Goal: Task Accomplishment & Management: Complete application form

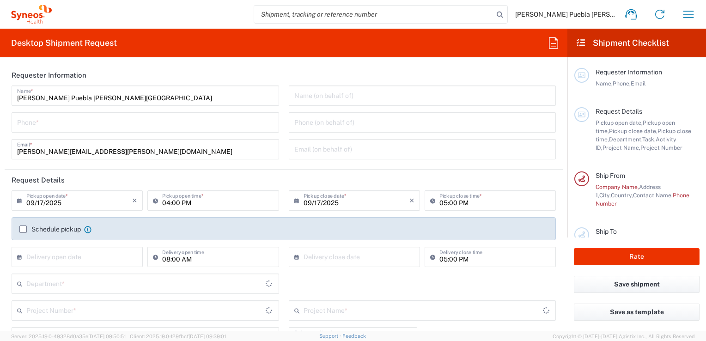
type input "Department"
type input "[GEOGRAPHIC_DATA]"
type input "Syneos Health Clinical [GEOGRAPHIC_DATA]"
click at [52, 201] on input "09/17/2025" at bounding box center [79, 200] width 106 height 16
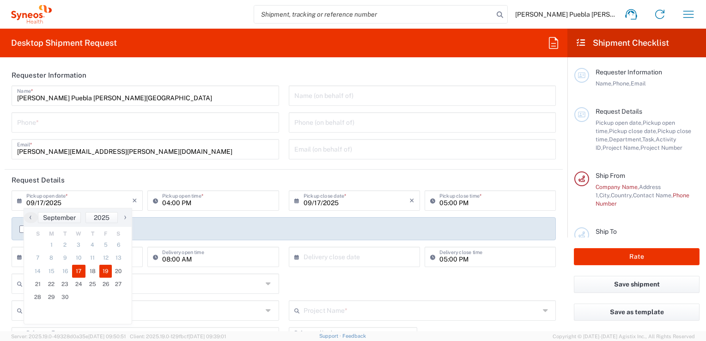
click at [105, 271] on span "19" at bounding box center [105, 271] width 13 height 13
type input "[DATE]"
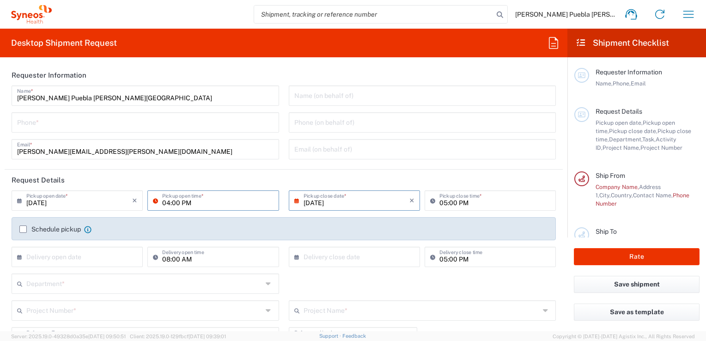
click at [179, 197] on input "04:00 PM" at bounding box center [217, 200] width 111 height 16
click at [153, 200] on icon at bounding box center [157, 200] width 9 height 15
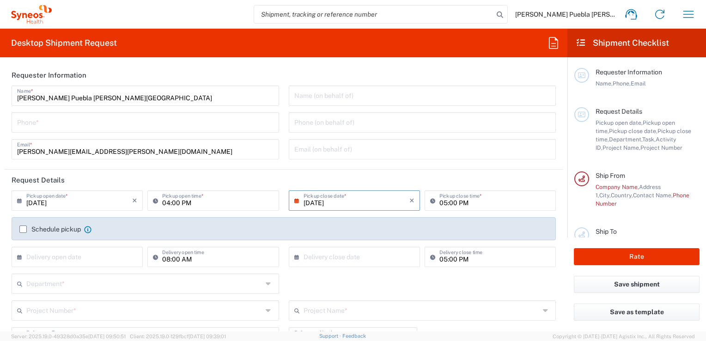
click at [153, 200] on icon at bounding box center [157, 200] width 9 height 15
click at [446, 203] on input "05:00 PM" at bounding box center [494, 200] width 111 height 16
click at [167, 202] on input "04:00 PM" at bounding box center [217, 200] width 111 height 16
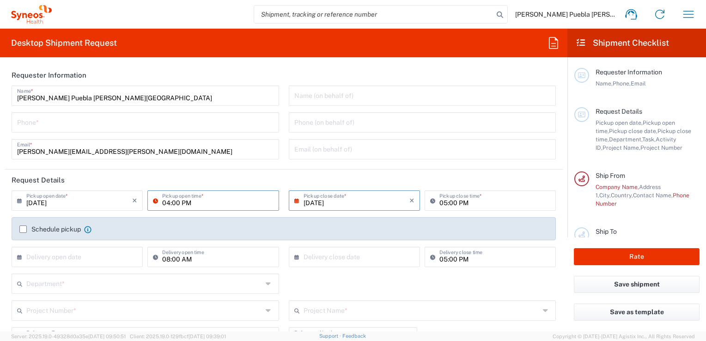
click at [168, 202] on input "04:00 PM" at bounding box center [217, 200] width 111 height 16
click at [259, 205] on input "04:00 PM" at bounding box center [217, 200] width 111 height 16
click at [158, 202] on icon at bounding box center [157, 200] width 9 height 15
type input "09:00AM"
click at [441, 203] on input "05:00 PM" at bounding box center [494, 200] width 111 height 16
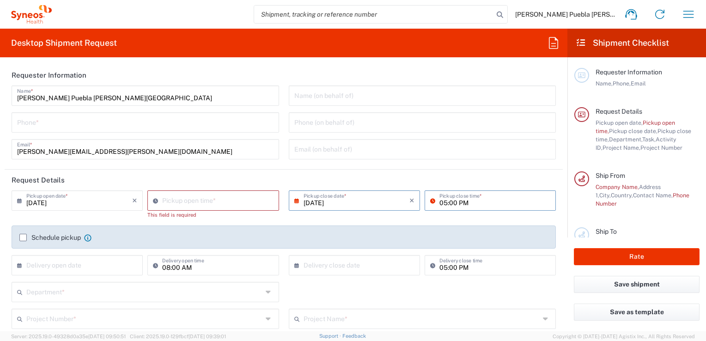
click at [153, 201] on icon at bounding box center [157, 200] width 9 height 15
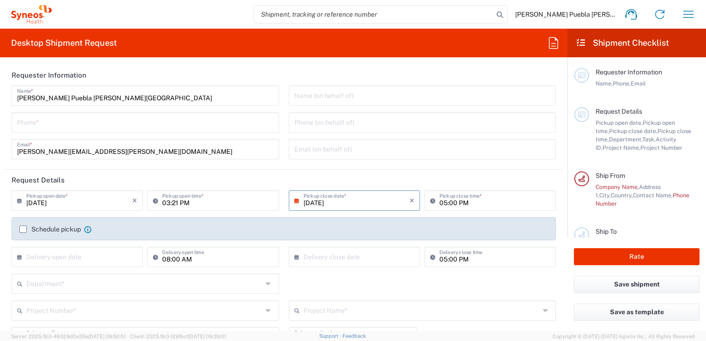
click at [153, 201] on icon at bounding box center [157, 200] width 9 height 15
type input "09:00AM"
click at [466, 204] on input "05:00 PM" at bounding box center [494, 200] width 111 height 16
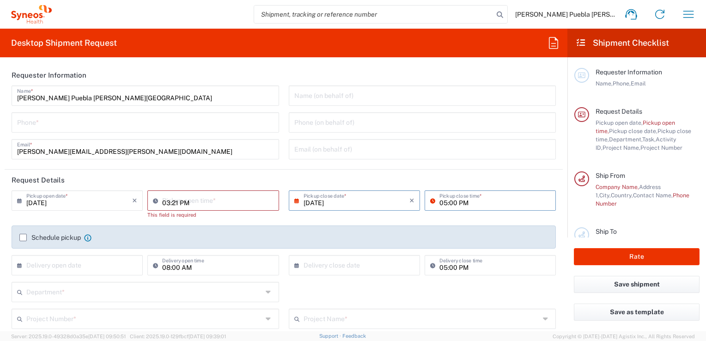
click at [205, 206] on input "03:21 PM" at bounding box center [217, 200] width 111 height 16
click at [206, 280] on div "09/19/2025 × Pickup open date * Cancel Apply 03:21 PM Pickup open time * This f…" at bounding box center [284, 310] width 554 height 241
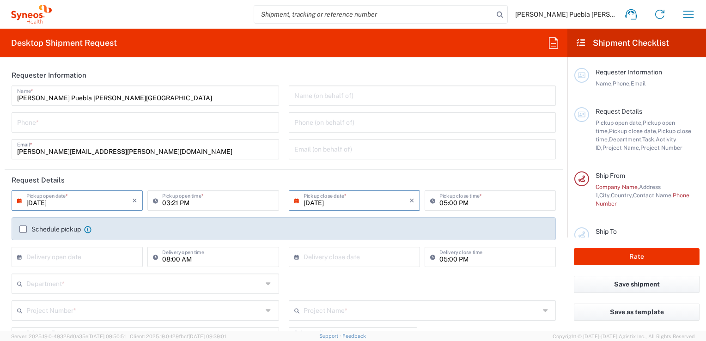
click at [84, 202] on input "[DATE]" at bounding box center [79, 200] width 106 height 16
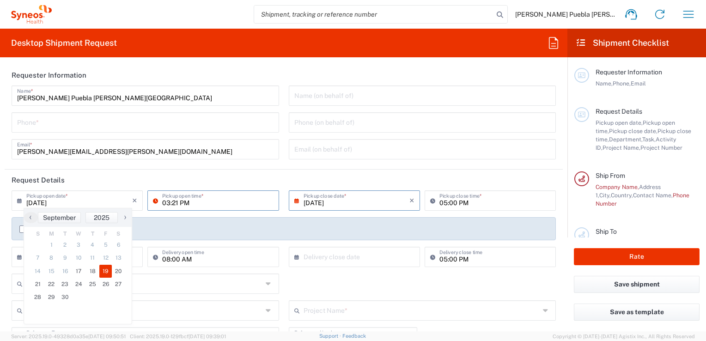
click at [208, 201] on input "03:21 PM" at bounding box center [217, 200] width 111 height 16
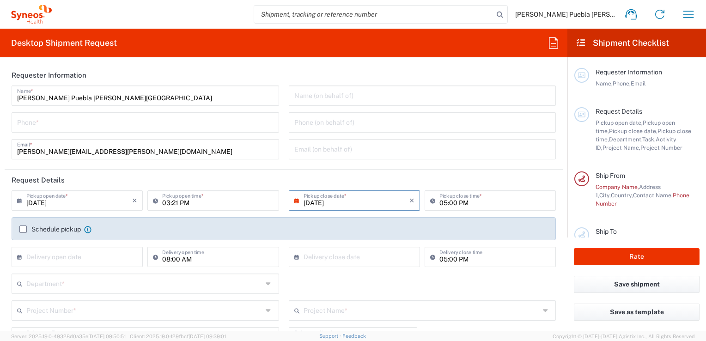
click at [23, 228] on label "Schedule pickup" at bounding box center [49, 228] width 61 height 7
click at [23, 229] on input "Schedule pickup" at bounding box center [23, 229] width 0 height 0
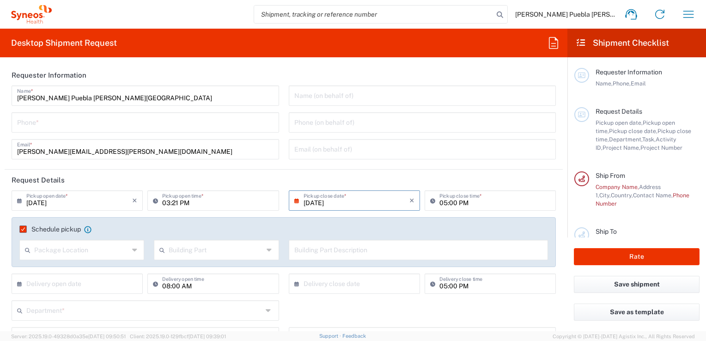
click at [186, 199] on input "03:21 PM" at bounding box center [217, 200] width 111 height 16
click at [174, 203] on input "03:21 PM" at bounding box center [217, 200] width 111 height 16
click at [154, 199] on icon at bounding box center [157, 200] width 9 height 15
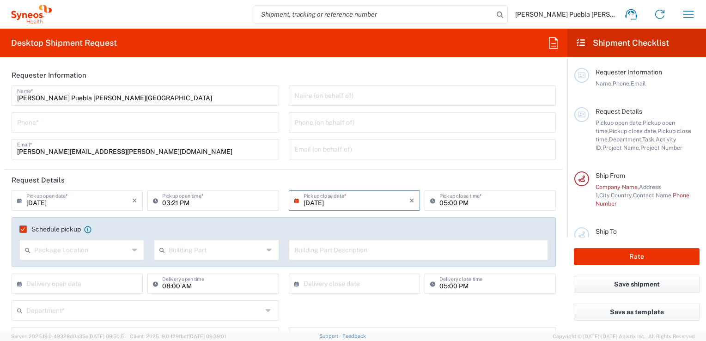
click at [154, 199] on icon at bounding box center [157, 200] width 9 height 15
type input "09:00 AM"
click at [482, 202] on input "05:00 PM" at bounding box center [494, 200] width 111 height 16
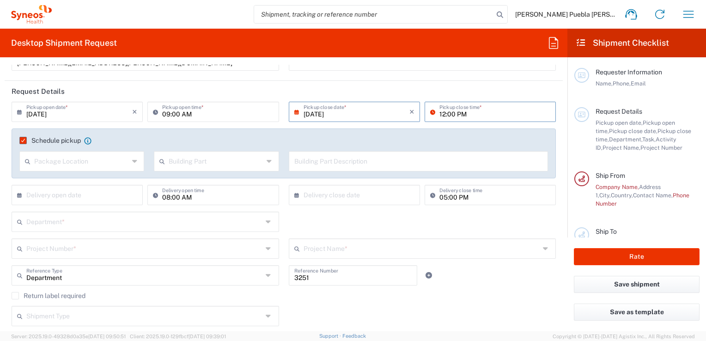
scroll to position [92, 0]
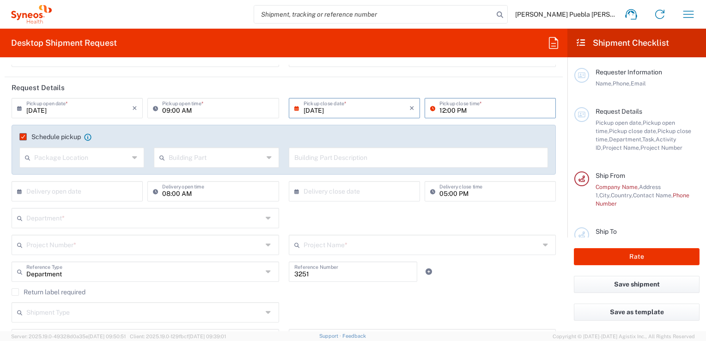
type input "12:00 PM"
click at [134, 158] on icon at bounding box center [135, 157] width 7 height 15
click at [46, 178] on span "Front" at bounding box center [80, 177] width 121 height 14
type input "Front"
click at [266, 158] on icon at bounding box center [269, 157] width 7 height 15
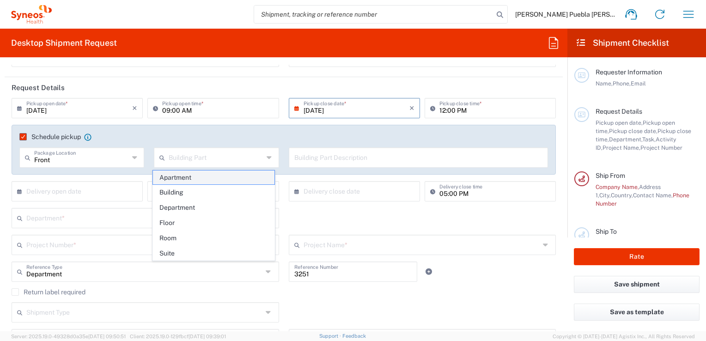
click at [178, 178] on span "Apartment" at bounding box center [213, 177] width 121 height 14
type input "Apartment"
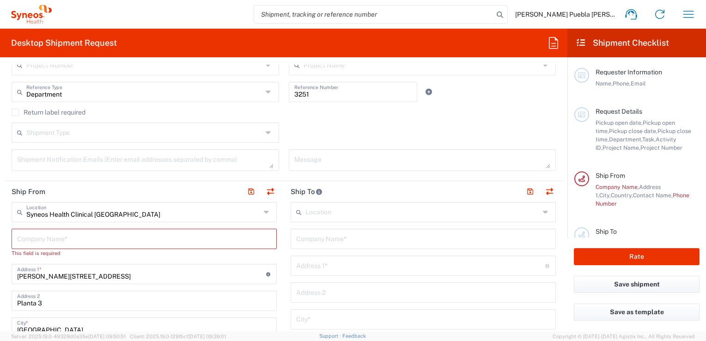
scroll to position [277, 0]
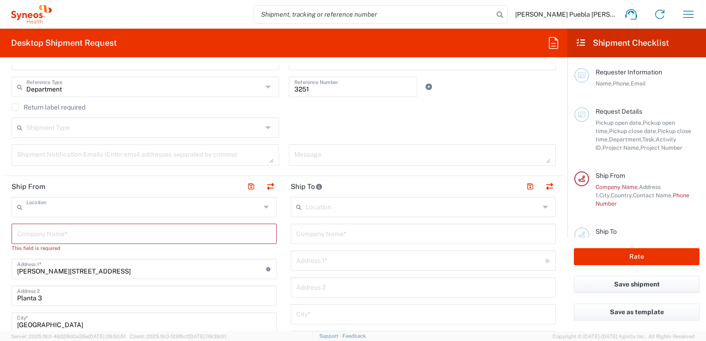
click at [115, 208] on input "text" at bounding box center [143, 206] width 234 height 16
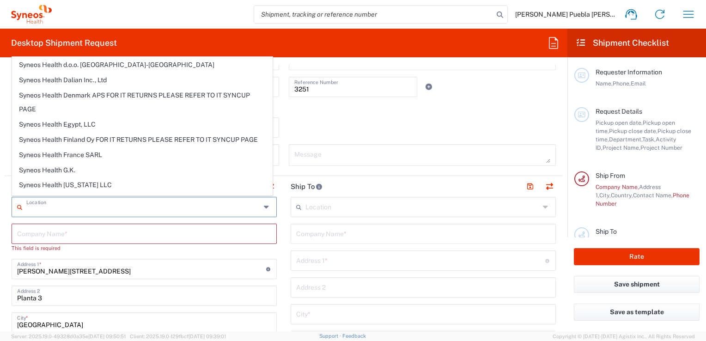
scroll to position [1016, 0]
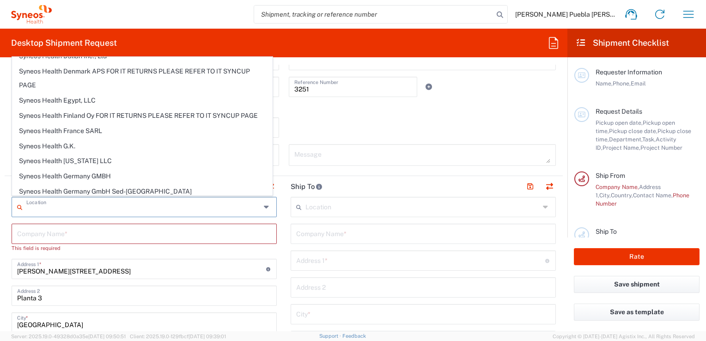
click at [543, 206] on icon at bounding box center [546, 207] width 7 height 15
type input "Syneos Health Clinical [GEOGRAPHIC_DATA]"
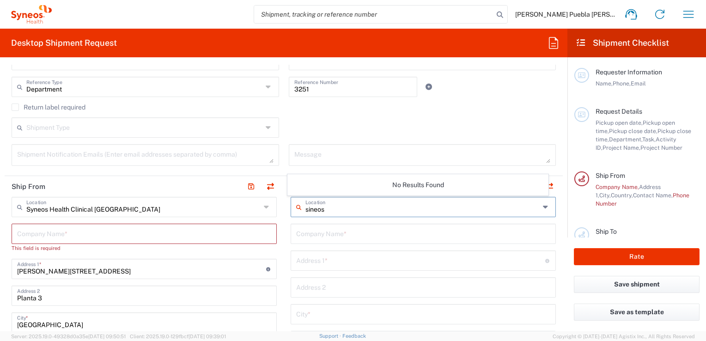
type input "sineos"
click at [542, 286] on input "text" at bounding box center [423, 286] width 254 height 16
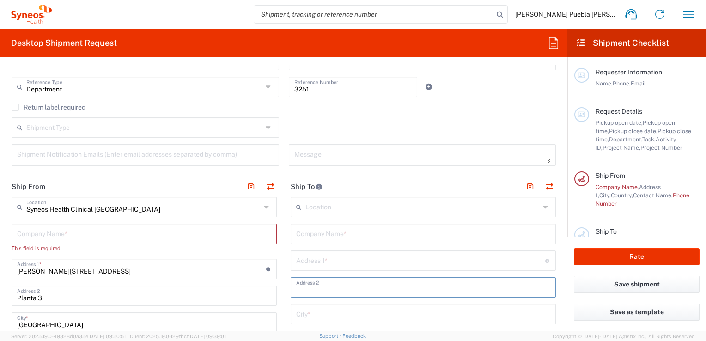
click at [206, 152] on textarea at bounding box center [145, 155] width 256 height 16
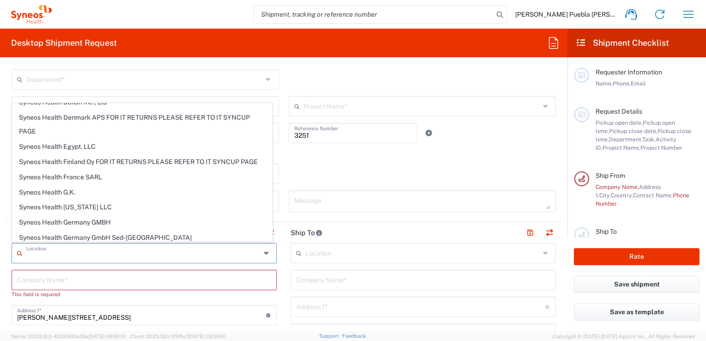
scroll to position [0, 0]
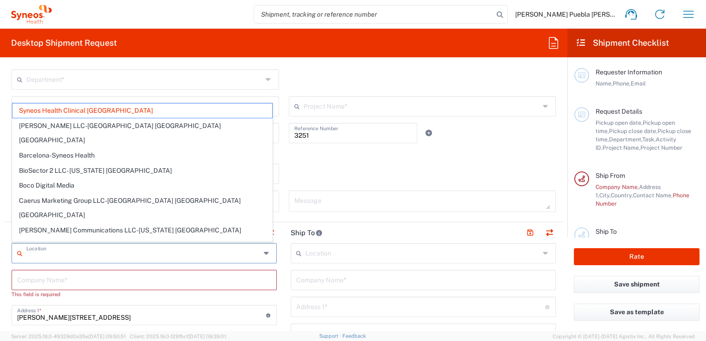
click at [96, 250] on input "text" at bounding box center [143, 252] width 234 height 16
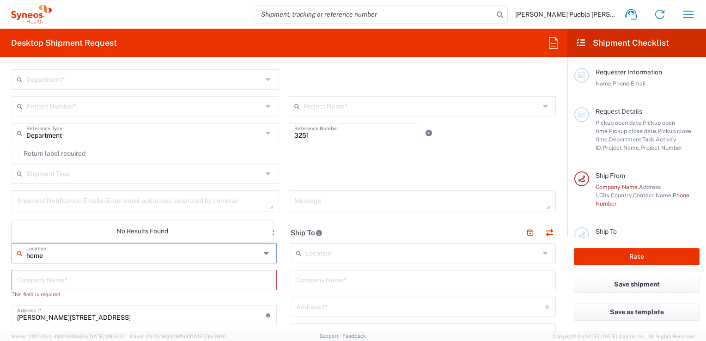
type input "home"
click at [403, 255] on input "text" at bounding box center [422, 252] width 234 height 16
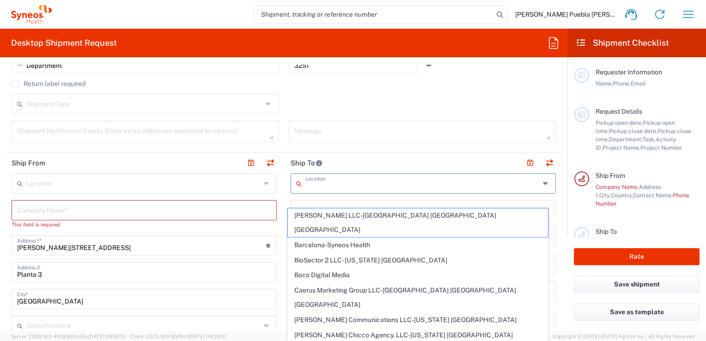
scroll to position [323, 0]
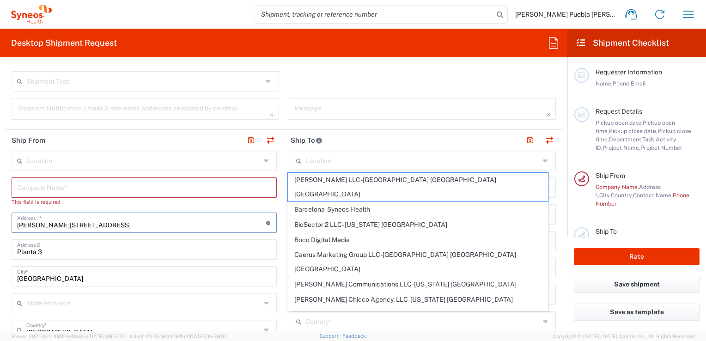
click at [92, 228] on input "[PERSON_NAME][STREET_ADDRESS]" at bounding box center [141, 222] width 249 height 16
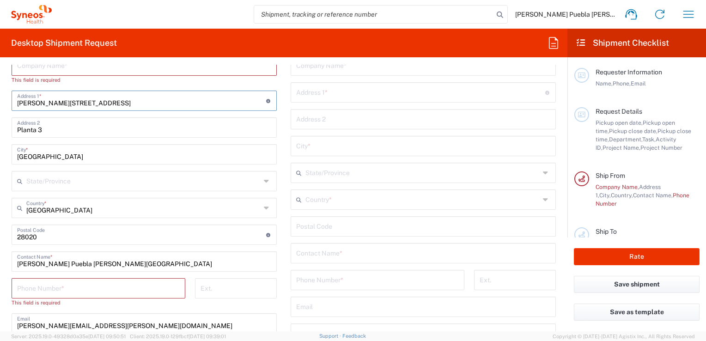
scroll to position [462, 0]
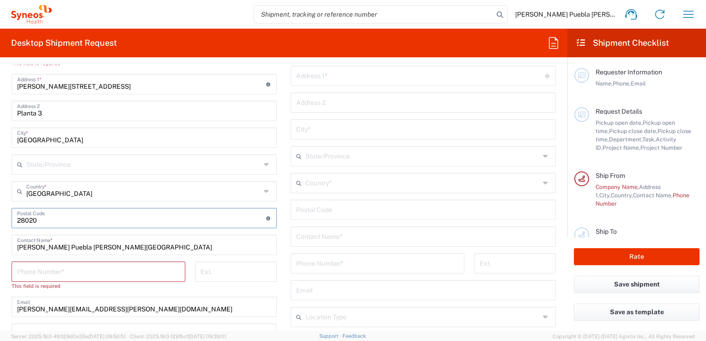
click at [51, 218] on input "undefined" at bounding box center [141, 217] width 249 height 16
type input "28224"
click at [171, 242] on input "[PERSON_NAME] Puebla [PERSON_NAME][GEOGRAPHIC_DATA]" at bounding box center [144, 244] width 254 height 16
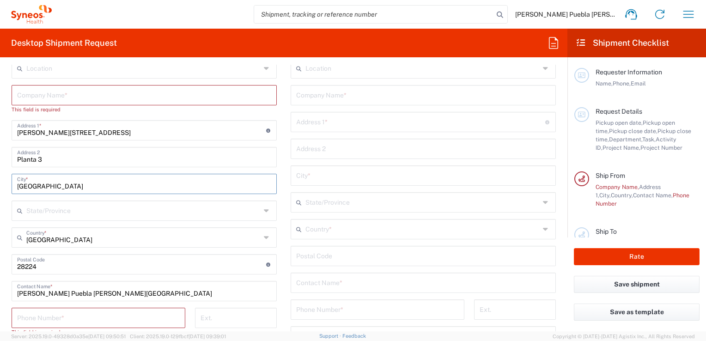
click at [48, 188] on input "[GEOGRAPHIC_DATA]" at bounding box center [144, 183] width 254 height 16
type input "M"
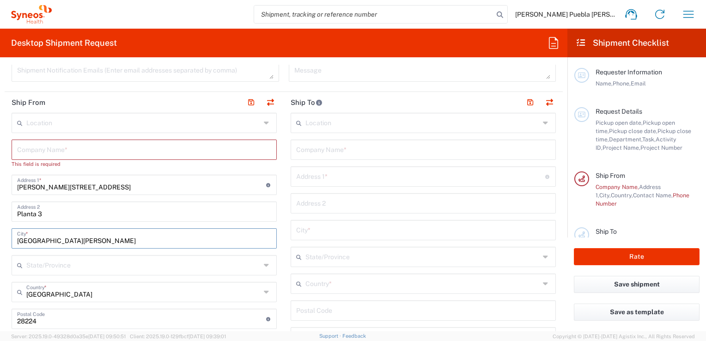
scroll to position [323, 0]
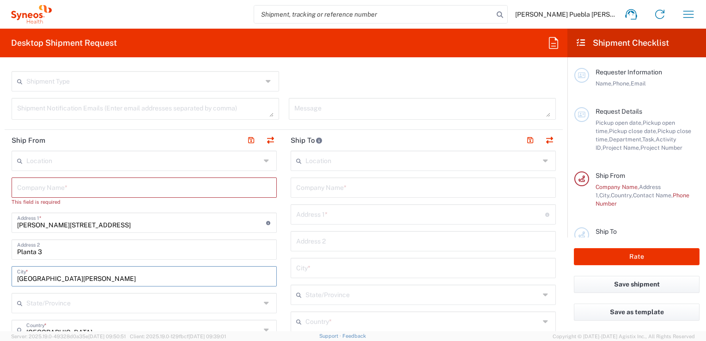
type input "[GEOGRAPHIC_DATA][PERSON_NAME]"
click at [84, 224] on input "[PERSON_NAME][STREET_ADDRESS]" at bounding box center [141, 222] width 249 height 16
click at [73, 187] on input "text" at bounding box center [144, 187] width 254 height 16
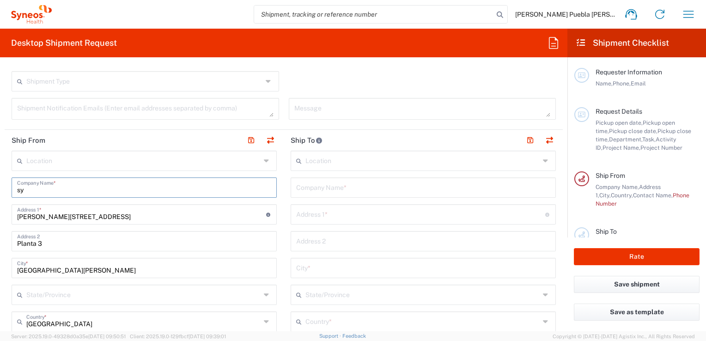
type input "s"
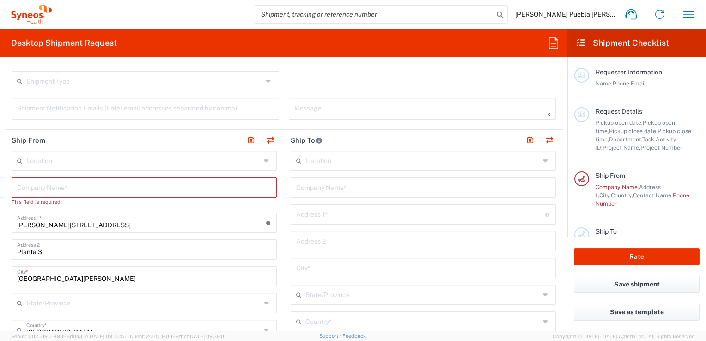
click at [356, 228] on div "Location Addison Whitney LLC-Morrisvile NC US Barcelona-Syneos Health BioSector…" at bounding box center [423, 345] width 265 height 388
click at [264, 159] on icon at bounding box center [267, 160] width 7 height 15
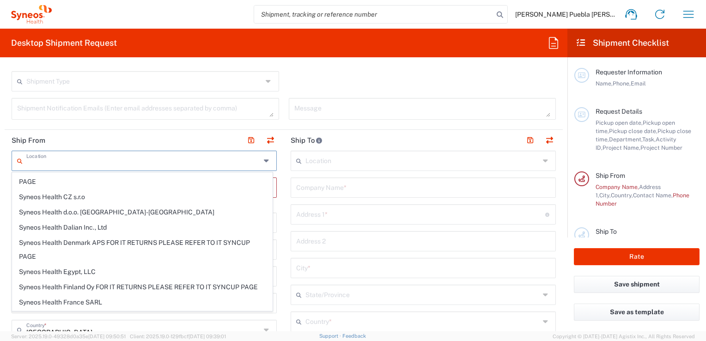
scroll to position [914, 0]
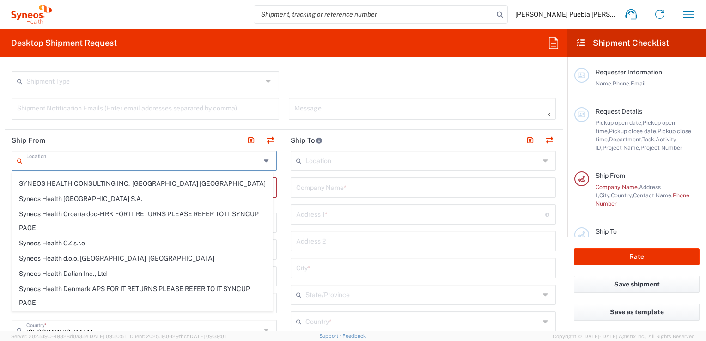
drag, startPoint x: 382, startPoint y: 217, endPoint x: 376, endPoint y: 217, distance: 6.0
click at [382, 217] on input "text" at bounding box center [420, 214] width 249 height 16
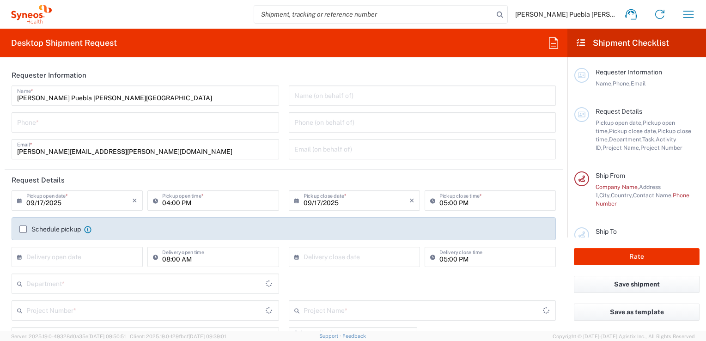
type input "Department"
type input "[GEOGRAPHIC_DATA]"
type input "Syneos Health Clinical [GEOGRAPHIC_DATA]"
click at [71, 205] on input "09/17/2025" at bounding box center [79, 200] width 106 height 16
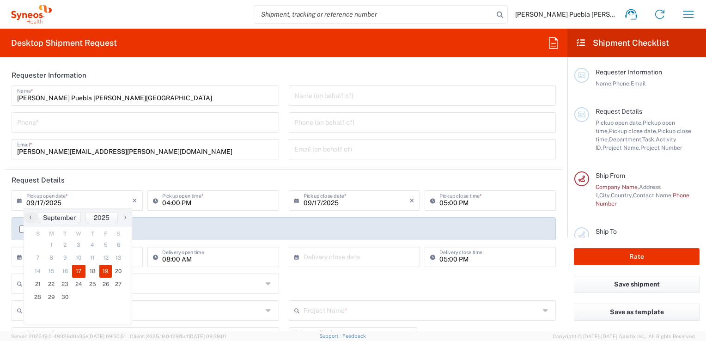
click at [105, 271] on span "19" at bounding box center [105, 271] width 13 height 13
type input "[DATE]"
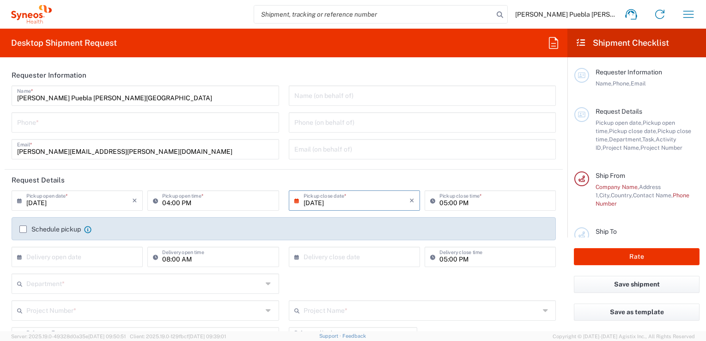
click at [172, 203] on input "04:00 PM" at bounding box center [217, 200] width 111 height 16
type input "M"
type input "09:00AM"
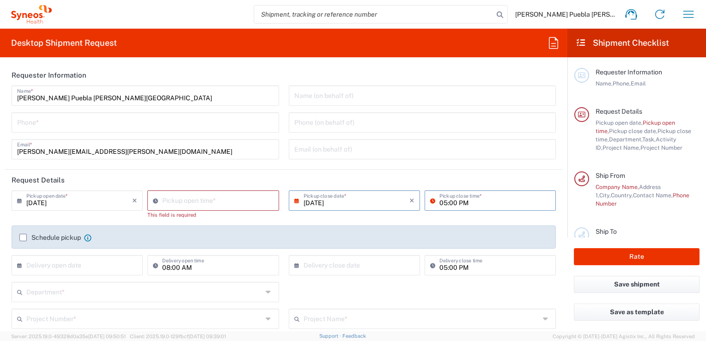
click at [454, 203] on input "05:00 PM" at bounding box center [494, 200] width 111 height 16
click at [217, 198] on input "03:27 PM" at bounding box center [217, 200] width 111 height 16
type input "09:00 AM"
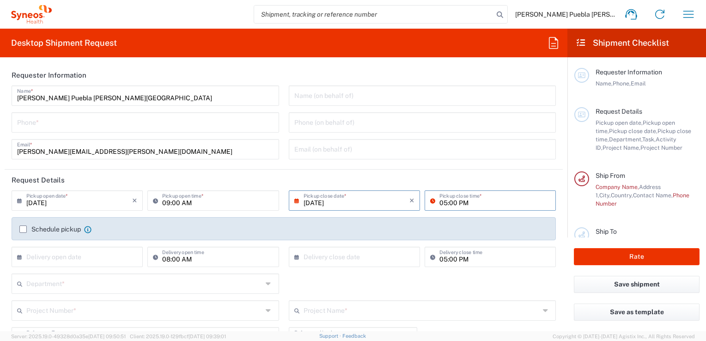
click at [439, 202] on input "05:00 PM" at bounding box center [494, 200] width 111 height 16
click at [483, 199] on input "12:00 PM" at bounding box center [494, 200] width 111 height 16
type input "12:00 PM"
click at [23, 228] on label "Schedule pickup" at bounding box center [49, 228] width 61 height 7
click at [23, 229] on input "Schedule pickup" at bounding box center [23, 229] width 0 height 0
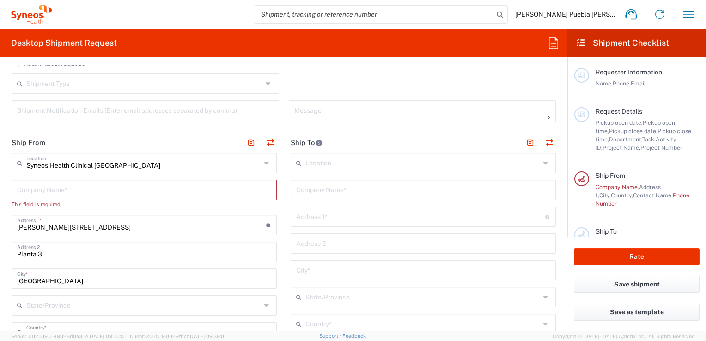
scroll to position [323, 0]
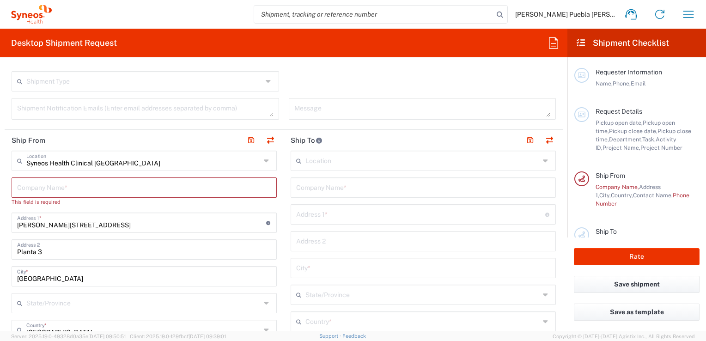
click at [333, 162] on input "text" at bounding box center [422, 160] width 234 height 16
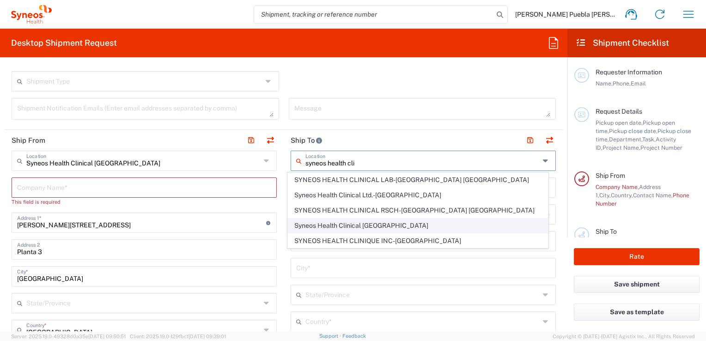
click at [339, 225] on span "Syneos Health Clinical [GEOGRAPHIC_DATA]" at bounding box center [418, 225] width 260 height 14
type input "Syneos Health Clinical [GEOGRAPHIC_DATA]"
type input "[PERSON_NAME][STREET_ADDRESS]"
type input "Planta 3"
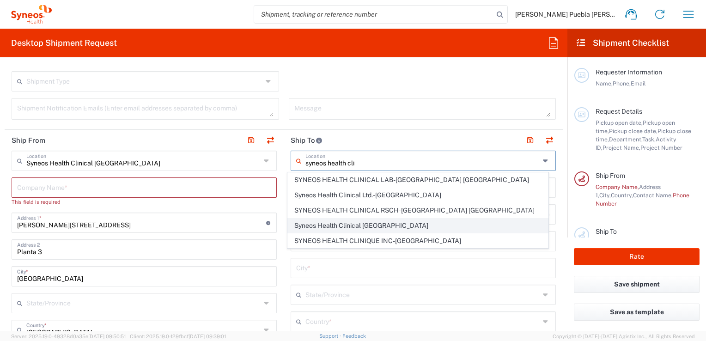
type input "[GEOGRAPHIC_DATA]"
type input "28020"
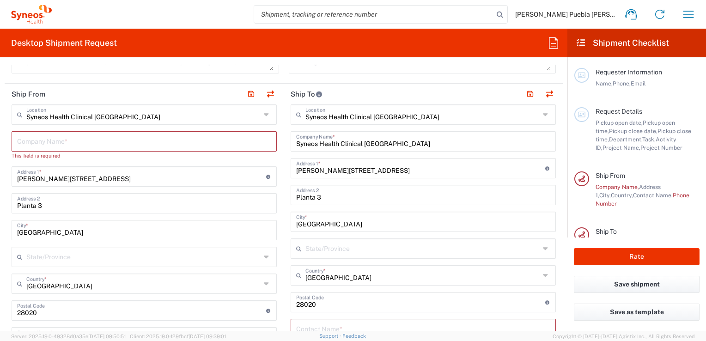
scroll to position [416, 0]
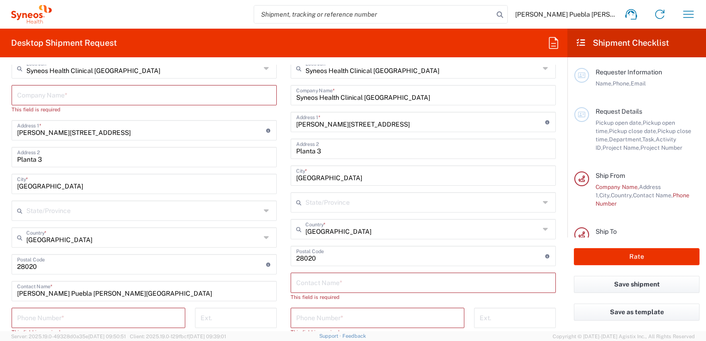
click at [347, 278] on input "text" at bounding box center [423, 282] width 254 height 16
paste input "[PERSON_NAME]"
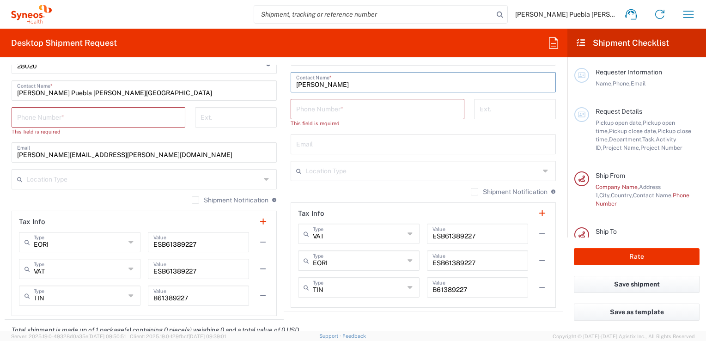
scroll to position [600, 0]
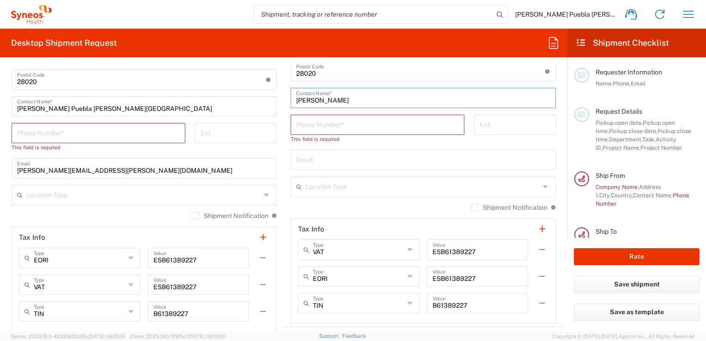
type input "[PERSON_NAME]"
click at [325, 122] on input "tel" at bounding box center [377, 124] width 163 height 16
paste input "+34 [PHONE_NUMBER]"
click at [304, 127] on input "+34 [PHONE_NUMBER]" at bounding box center [377, 124] width 163 height 16
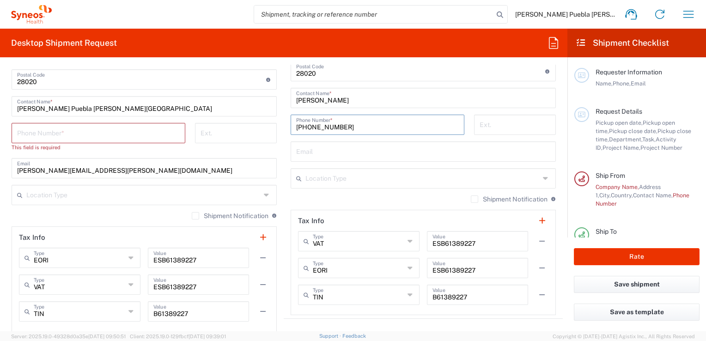
type input "[PHONE_NUMBER]"
click at [127, 138] on input "tel" at bounding box center [98, 132] width 163 height 16
type input "671575867"
type input "[EMAIL_ADDRESS][DOMAIN_NAME]"
type input "07495971H"
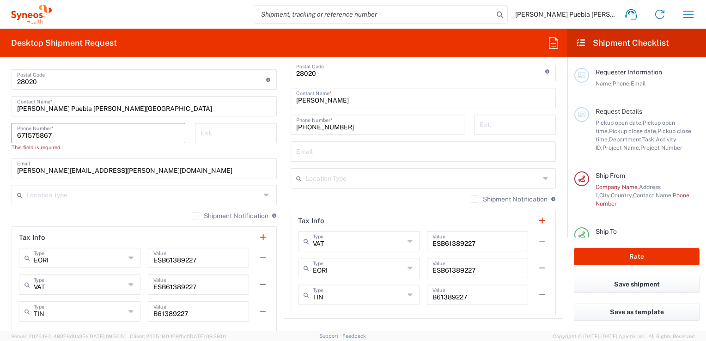
type input "[GEOGRAPHIC_DATA]"
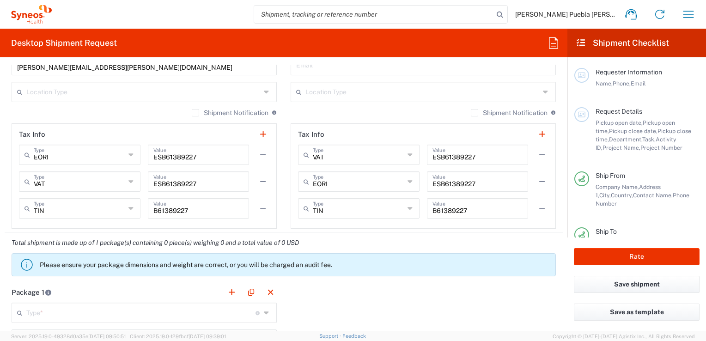
scroll to position [502, 0]
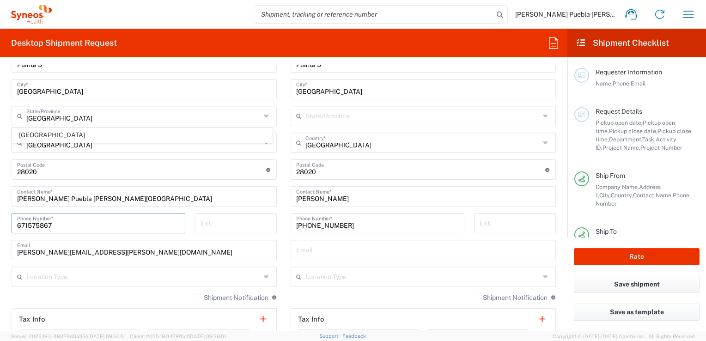
drag, startPoint x: 316, startPoint y: 250, endPoint x: 295, endPoint y: 245, distance: 21.5
click at [316, 250] on input "text" at bounding box center [423, 249] width 254 height 16
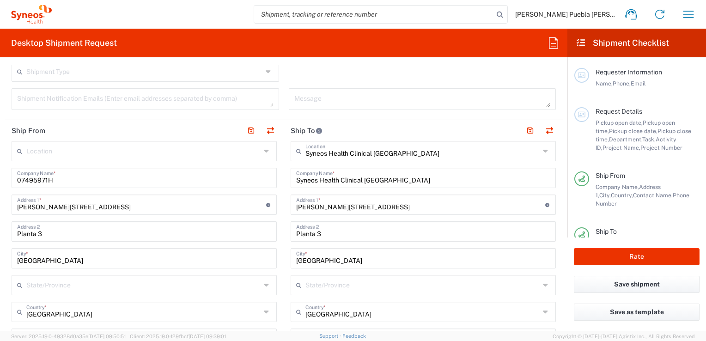
scroll to position [317, 0]
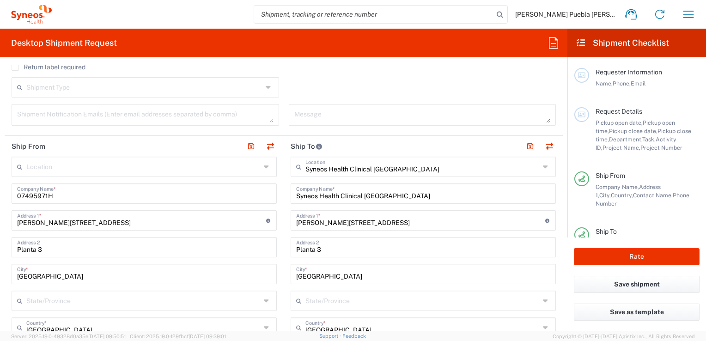
type input "[PERSON_NAME][EMAIL_ADDRESS][PERSON_NAME][DOMAIN_NAME]"
click at [68, 223] on input "[PERSON_NAME][STREET_ADDRESS]" at bounding box center [141, 220] width 249 height 16
drag, startPoint x: 17, startPoint y: 221, endPoint x: 87, endPoint y: 221, distance: 69.7
click at [87, 221] on input "[PERSON_NAME][STREET_ADDRESS]" at bounding box center [141, 220] width 249 height 16
type input "Avda. Europa 7 portal 2 3º-42"
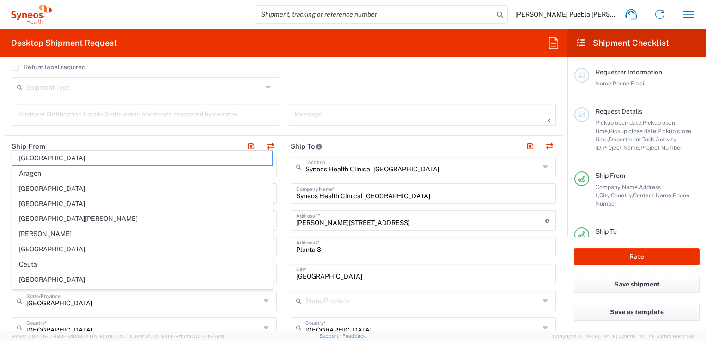
drag, startPoint x: 32, startPoint y: 274, endPoint x: 52, endPoint y: 274, distance: 20.3
click at [33, 274] on span "[GEOGRAPHIC_DATA]" at bounding box center [142, 279] width 260 height 14
type input "[GEOGRAPHIC_DATA]"
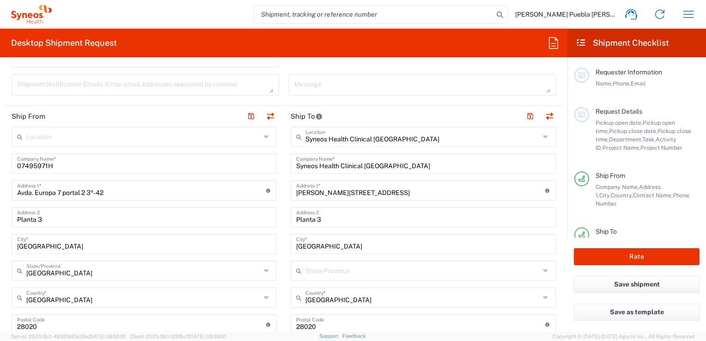
scroll to position [363, 0]
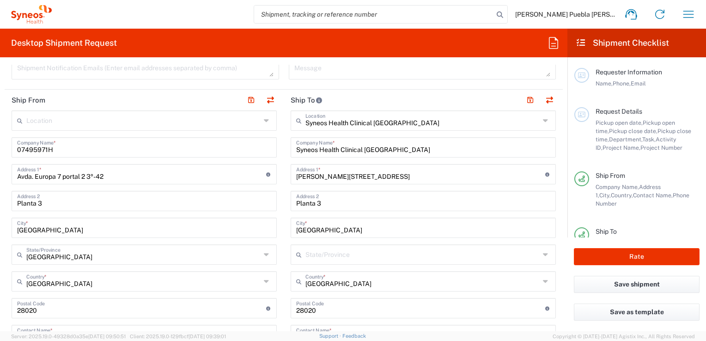
click at [46, 204] on input "Planta 3" at bounding box center [144, 200] width 254 height 16
drag, startPoint x: 62, startPoint y: 174, endPoint x: 114, endPoint y: 175, distance: 51.7
click at [114, 175] on input "Avda. Europa 7 portal 2 3º-42" at bounding box center [141, 173] width 249 height 16
click at [224, 235] on div "Madrid City *" at bounding box center [144, 228] width 265 height 20
drag, startPoint x: 17, startPoint y: 202, endPoint x: 61, endPoint y: 202, distance: 44.8
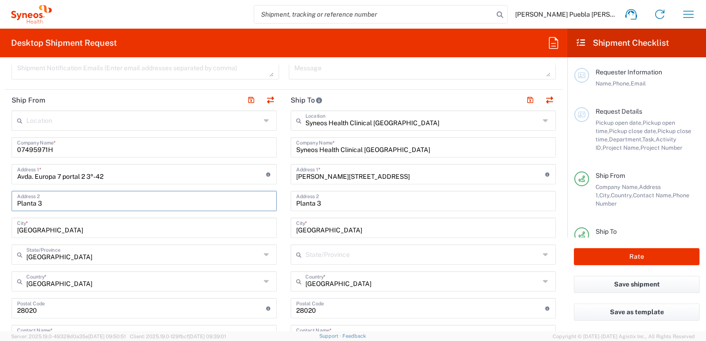
click at [61, 202] on input "Planta 3" at bounding box center [144, 200] width 254 height 16
paste input "portal 2 3º-42"
type input "portal 2 3º-42"
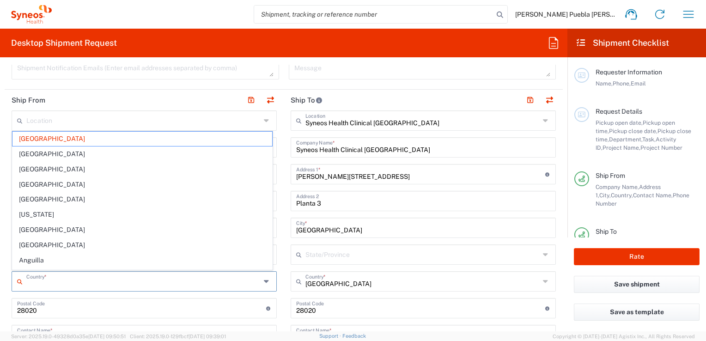
click at [93, 284] on input "text" at bounding box center [143, 280] width 234 height 16
click at [132, 311] on input "undefined" at bounding box center [141, 307] width 249 height 16
type input "[GEOGRAPHIC_DATA]"
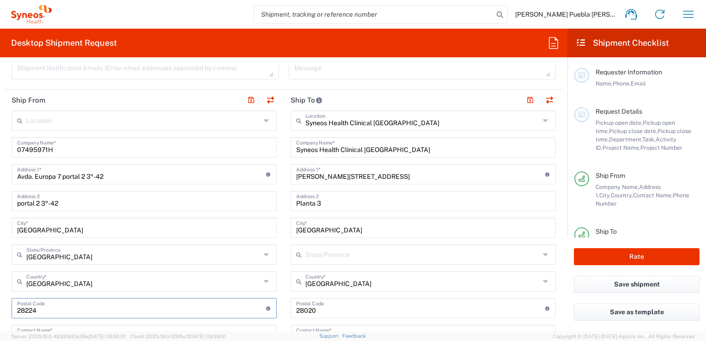
type input "28224"
click at [418, 254] on input "text" at bounding box center [422, 254] width 234 height 16
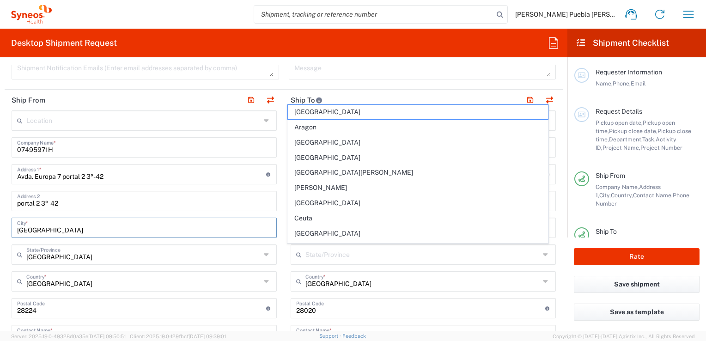
drag, startPoint x: 50, startPoint y: 230, endPoint x: 16, endPoint y: 228, distance: 34.2
click at [16, 228] on div "Madrid City *" at bounding box center [144, 228] width 265 height 20
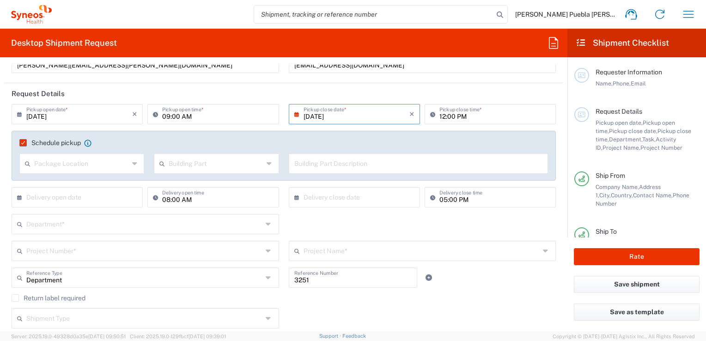
scroll to position [0, 0]
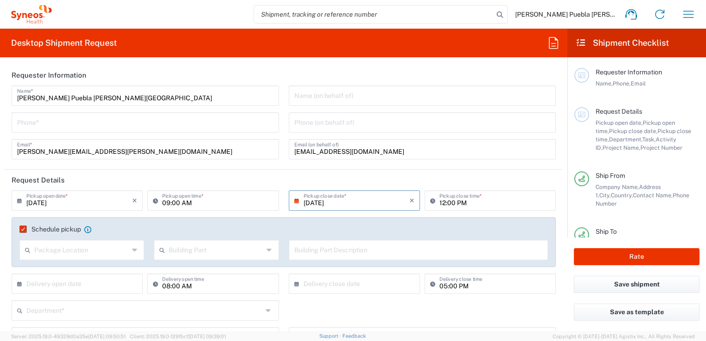
type input "[GEOGRAPHIC_DATA][PERSON_NAME]"
click at [188, 132] on div "Phone *" at bounding box center [145, 122] width 267 height 20
click at [368, 153] on input "[EMAIL_ADDRESS][DOMAIN_NAME]" at bounding box center [422, 148] width 256 height 16
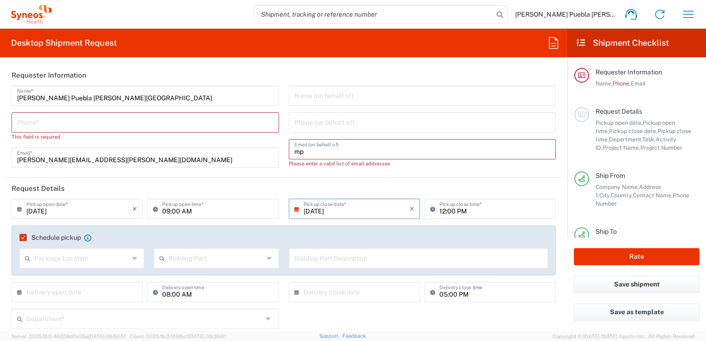
type input "m"
click at [340, 121] on input "tel" at bounding box center [422, 122] width 256 height 16
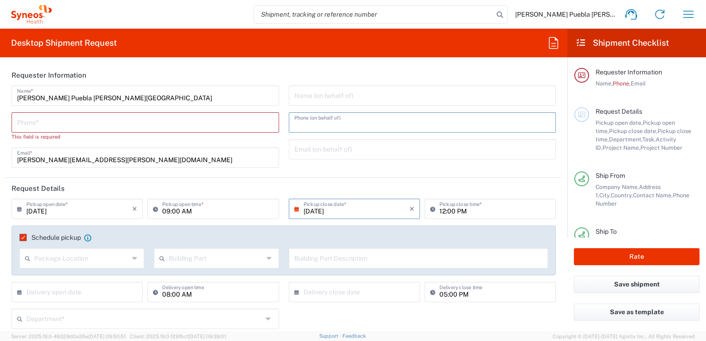
click at [133, 122] on input "tel" at bounding box center [145, 122] width 256 height 16
type input "671575867"
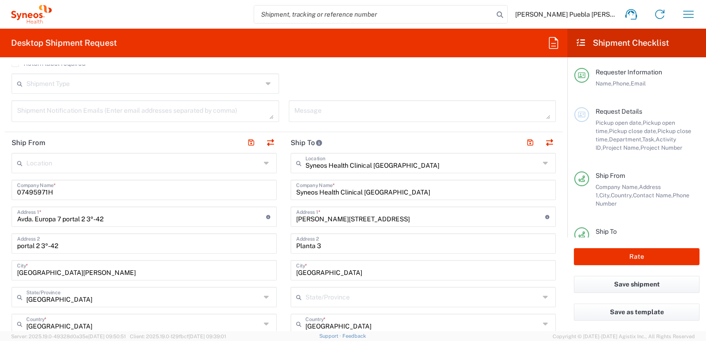
scroll to position [323, 0]
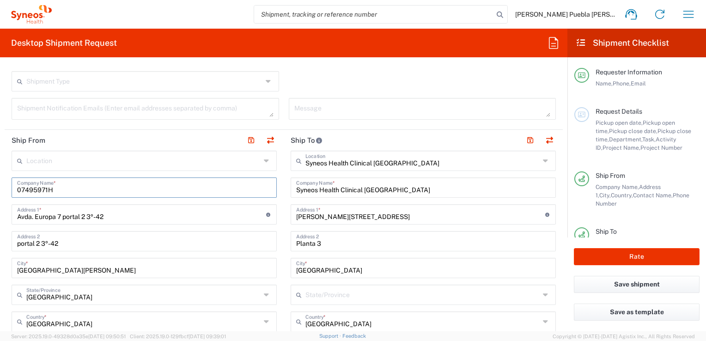
click at [85, 188] on input "07495971H" at bounding box center [144, 187] width 254 height 16
type input "0"
type input "Syneos Health Clinical [GEOGRAPHIC_DATA]"
click at [448, 249] on div "Planta 3 Address 2" at bounding box center [423, 241] width 265 height 20
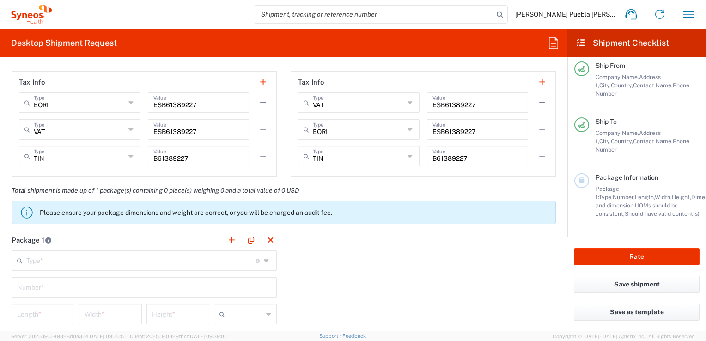
scroll to position [785, 0]
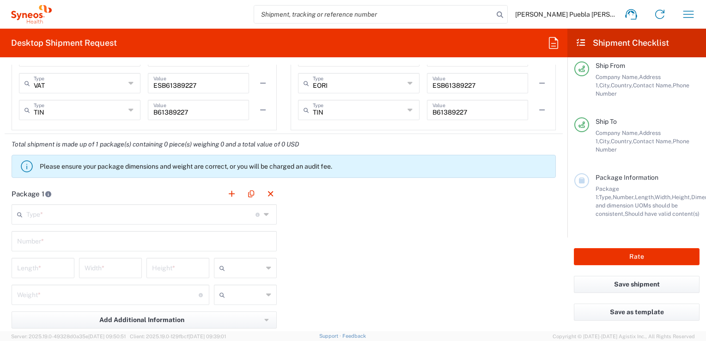
click at [264, 213] on icon at bounding box center [267, 214] width 7 height 15
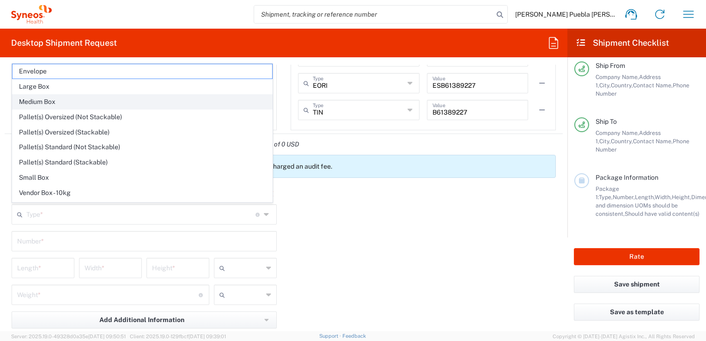
click at [38, 101] on span "Medium Box" at bounding box center [142, 102] width 260 height 14
type input "Medium Box"
type input "13"
type input "11.5"
type input "2.5"
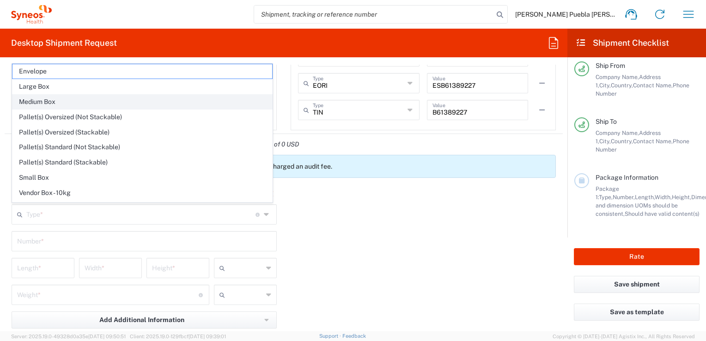
type input "in"
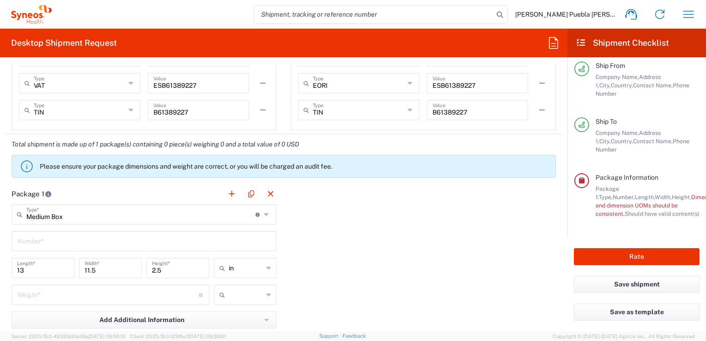
scroll to position [831, 0]
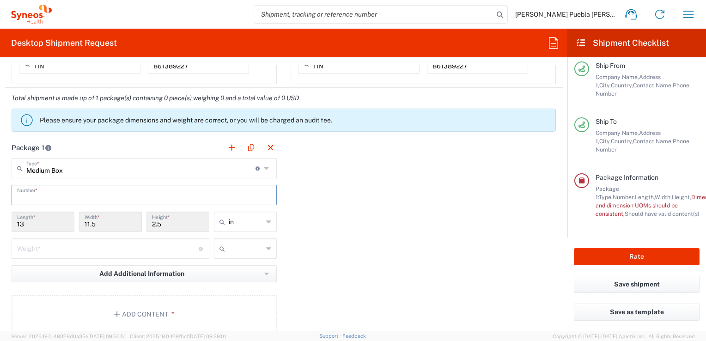
click at [50, 189] on input "text" at bounding box center [144, 194] width 254 height 16
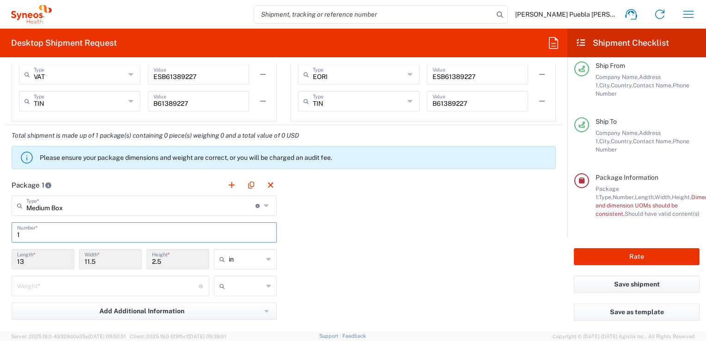
scroll to position [785, 0]
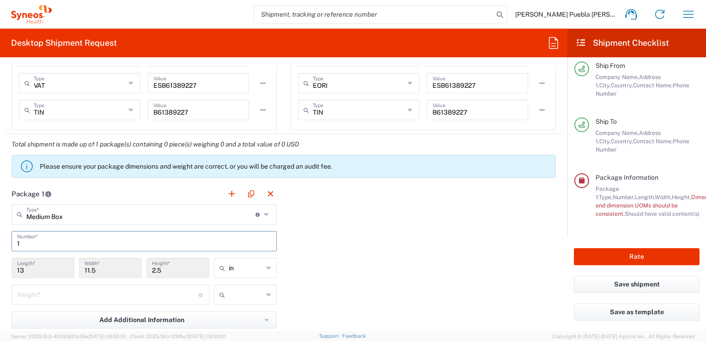
type input "1"
click at [266, 268] on icon at bounding box center [268, 267] width 5 height 15
click at [234, 303] on span "cm" at bounding box center [242, 302] width 60 height 14
type input "33.02"
type input "29.21"
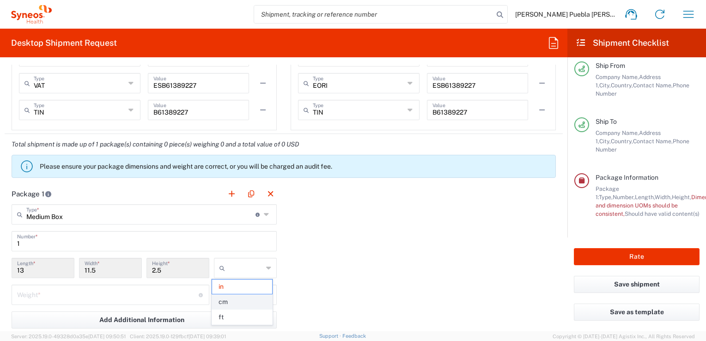
type input "6.35"
type input "cm"
click at [36, 269] on input "33.02" at bounding box center [43, 267] width 52 height 16
click at [21, 269] on input "33.02" at bounding box center [43, 267] width 52 height 16
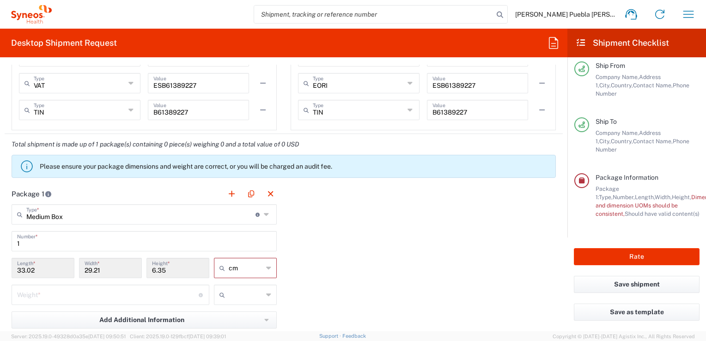
click at [21, 269] on input "33.02" at bounding box center [43, 267] width 52 height 16
click at [358, 260] on div "Package 1 Medium Box Type * Material used to package goods Envelope Large Box M…" at bounding box center [284, 284] width 558 height 203
click at [264, 214] on icon at bounding box center [267, 214] width 7 height 15
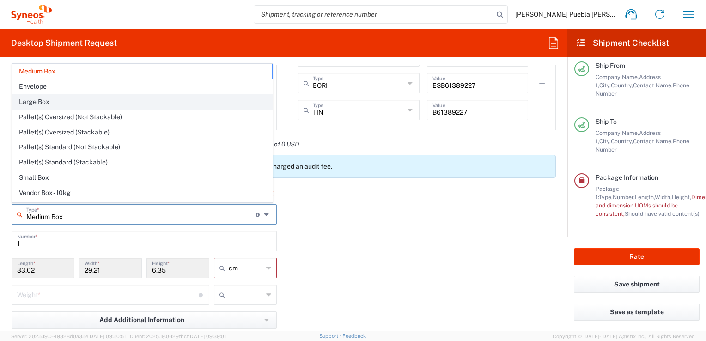
click at [56, 99] on span "Large Box" at bounding box center [142, 102] width 260 height 14
type input "Large Box"
type input "44.45"
type input "31.75"
type input "7.62"
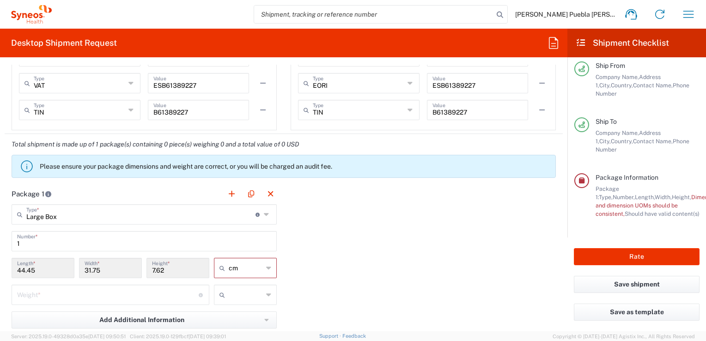
click at [396, 257] on div "Package 1 Large Box Type * Material used to package goods Medium Box Envelope L…" at bounding box center [284, 284] width 558 height 203
click at [264, 214] on icon at bounding box center [267, 214] width 7 height 15
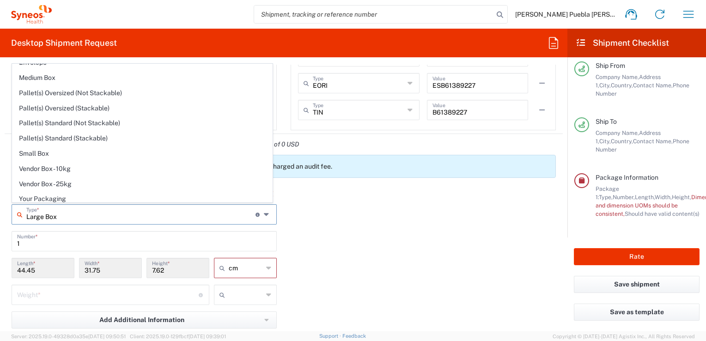
scroll to position [26, 0]
click at [61, 195] on span "Your Packaging" at bounding box center [142, 197] width 260 height 14
type input "Your Packaging"
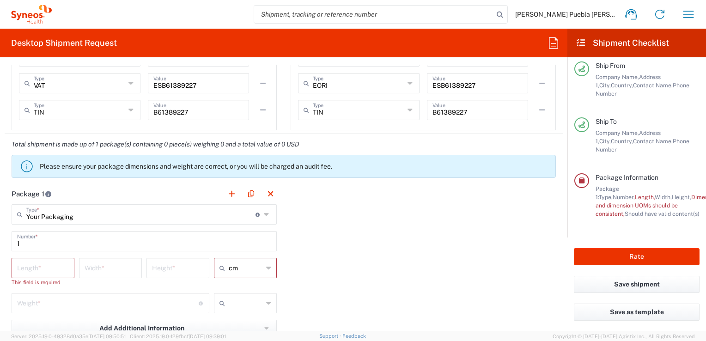
click at [22, 265] on input "number" at bounding box center [43, 267] width 52 height 16
type input "38"
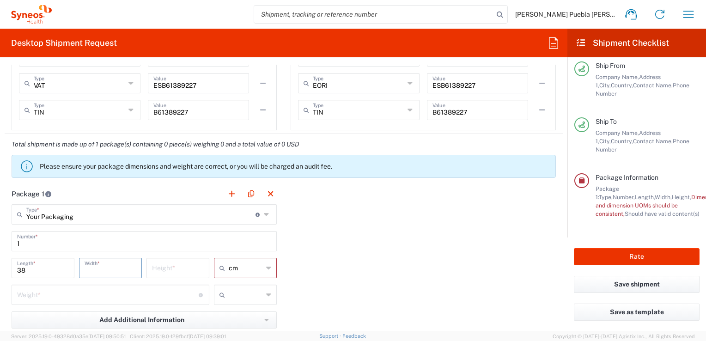
click at [98, 270] on input "number" at bounding box center [111, 267] width 52 height 16
type input "28"
click at [173, 268] on input "number" at bounding box center [178, 267] width 52 height 16
type input "12"
click at [446, 242] on div "Package 1 Your Packaging Type * Material used to package goods Large Box Envelo…" at bounding box center [284, 284] width 558 height 203
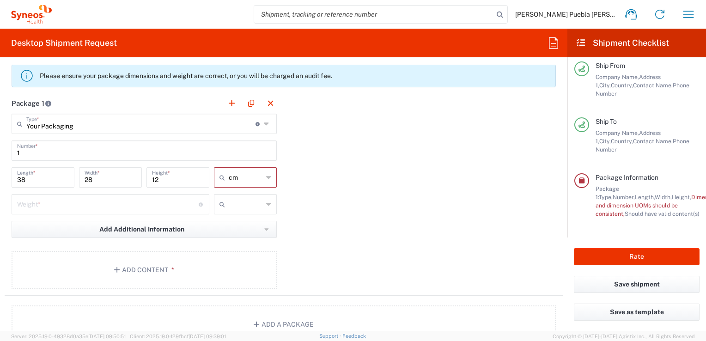
scroll to position [878, 0]
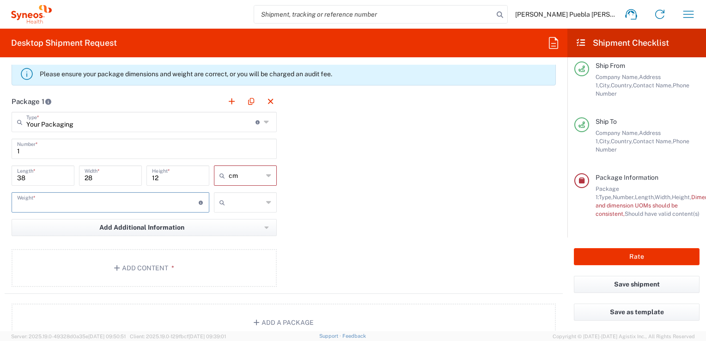
click at [72, 204] on input "number" at bounding box center [108, 202] width 182 height 16
type input "1"
click at [266, 202] on icon at bounding box center [268, 202] width 5 height 15
click at [250, 222] on span "kgs" at bounding box center [242, 221] width 60 height 14
type input "kgs"
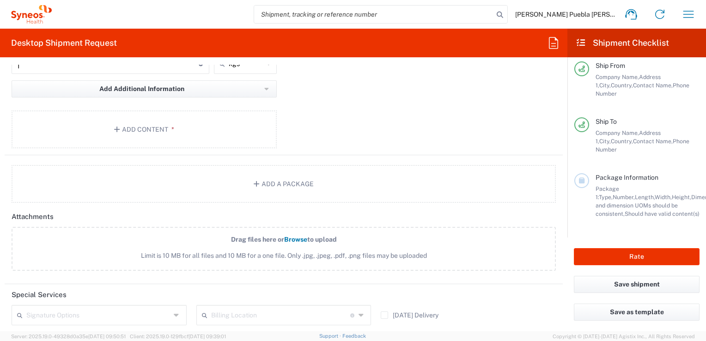
scroll to position [1155, 0]
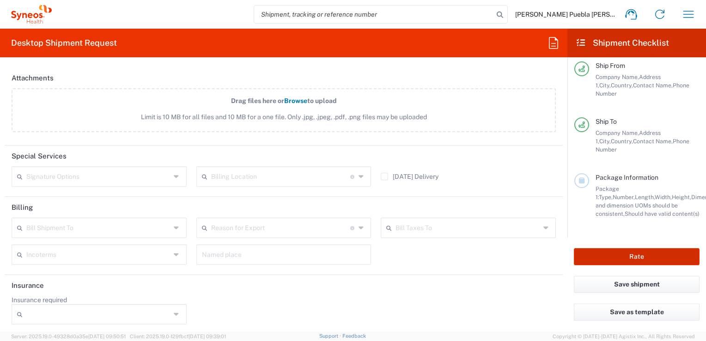
click at [636, 256] on button "Rate" at bounding box center [637, 256] width 126 height 17
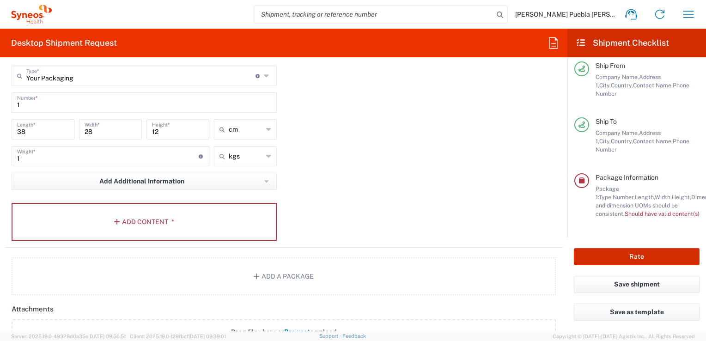
scroll to position [894, 0]
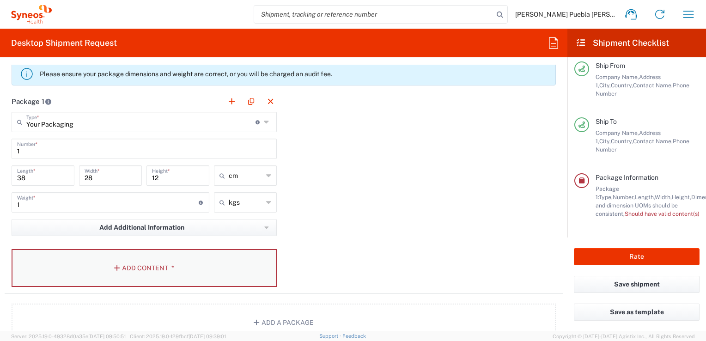
click at [121, 264] on button "Add Content *" at bounding box center [144, 268] width 265 height 38
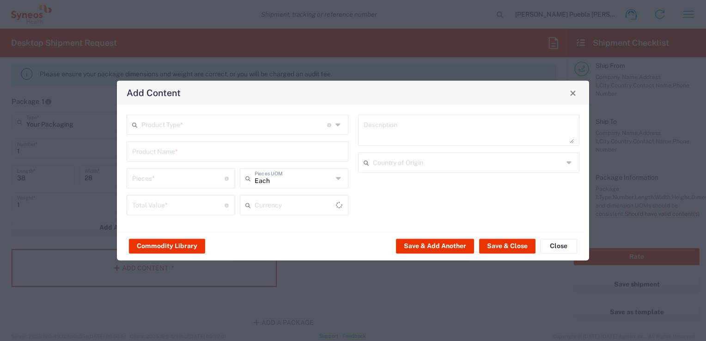
type input "US Dollar"
click at [338, 127] on icon at bounding box center [338, 124] width 7 height 15
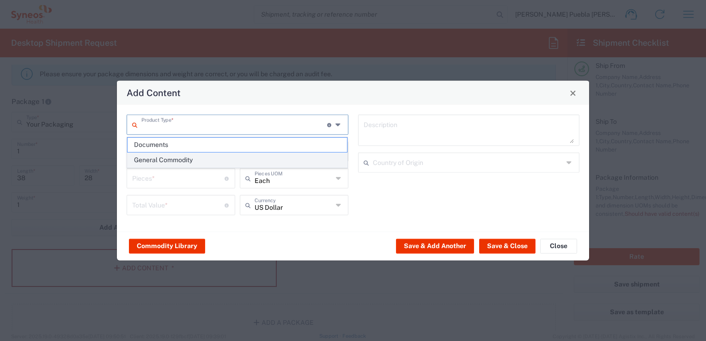
click at [157, 159] on span "General Commodity" at bounding box center [237, 160] width 220 height 14
type input "General Commodity"
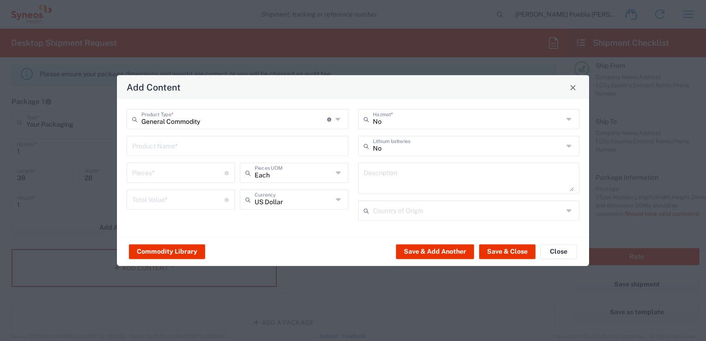
click at [569, 148] on icon at bounding box center [569, 146] width 7 height 15
click at [379, 180] on span "Yes" at bounding box center [469, 181] width 220 height 14
type input "Yes"
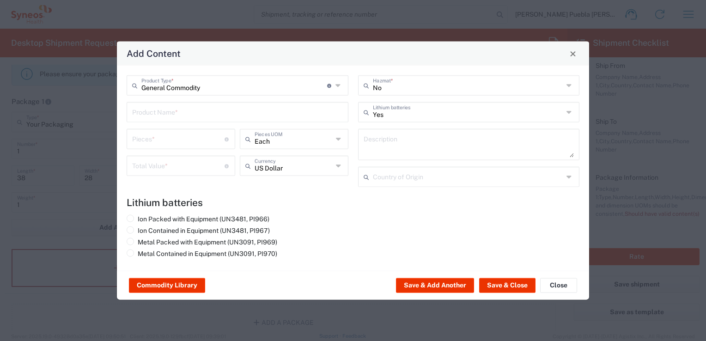
click at [337, 169] on icon at bounding box center [339, 165] width 6 height 15
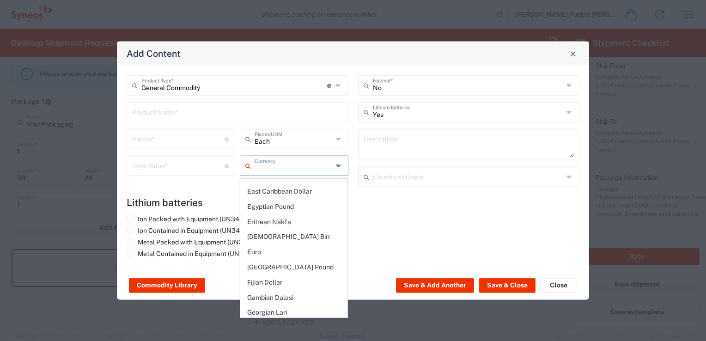
scroll to position [785, 0]
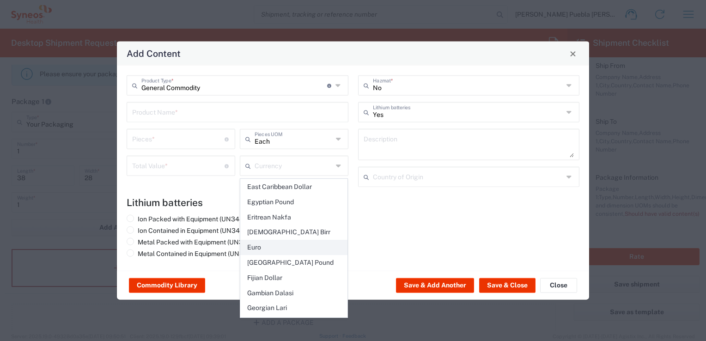
click at [270, 240] on span "Euro" at bounding box center [294, 247] width 107 height 14
type input "Euro"
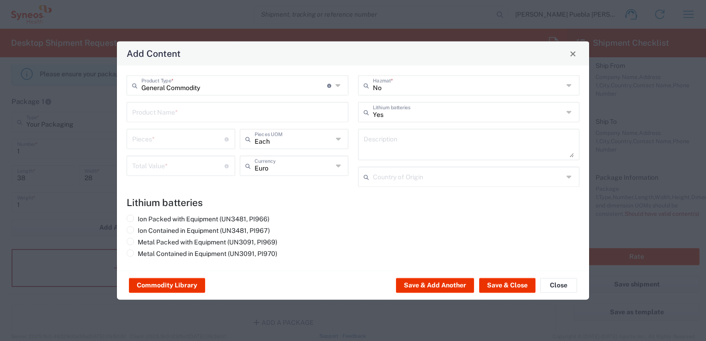
click at [206, 164] on input "number" at bounding box center [178, 165] width 92 height 16
type input "100"
click at [155, 282] on button "Commodity Library" at bounding box center [167, 285] width 76 height 15
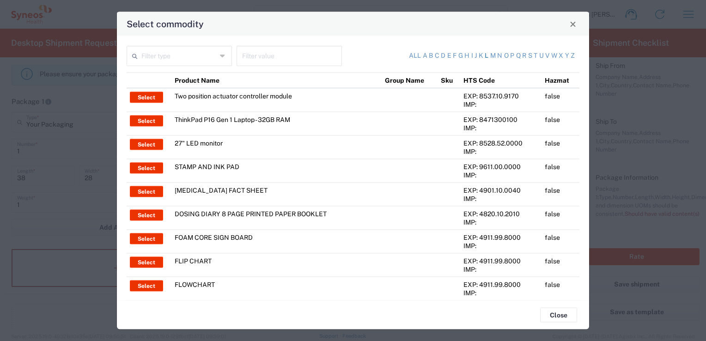
click at [484, 57] on link "l" at bounding box center [486, 55] width 4 height 9
type input "Product Name"
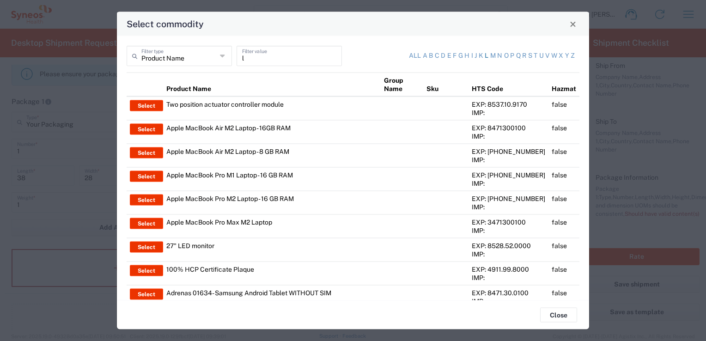
click at [484, 56] on link "l" at bounding box center [486, 55] width 4 height 9
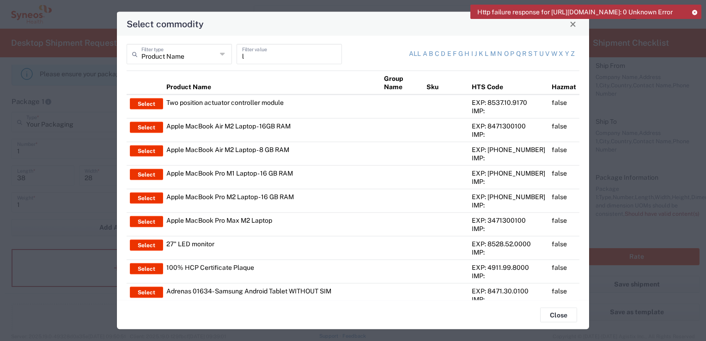
scroll to position [0, 0]
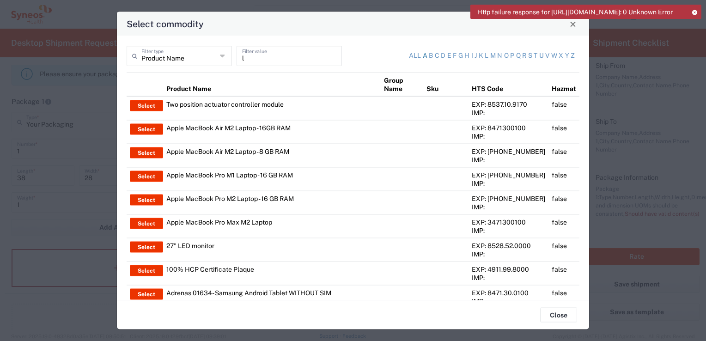
click at [423, 57] on link "a" at bounding box center [425, 55] width 5 height 9
type input "a"
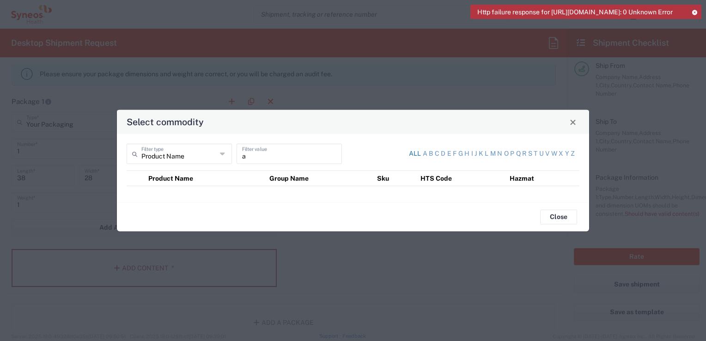
click at [414, 154] on link "All" at bounding box center [415, 153] width 12 height 9
click at [551, 216] on button "Close" at bounding box center [558, 216] width 37 height 15
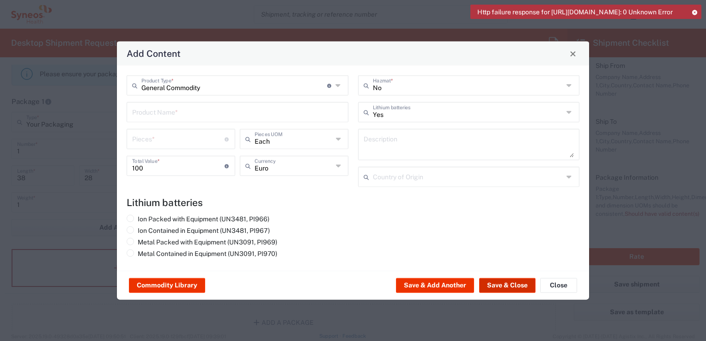
click at [503, 285] on button "Save & Close" at bounding box center [507, 285] width 56 height 15
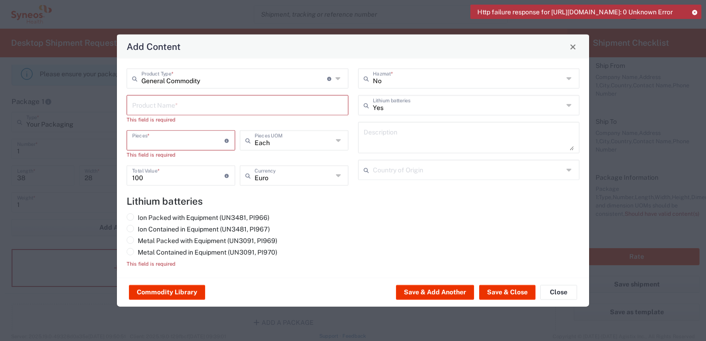
click at [157, 144] on input "number" at bounding box center [178, 140] width 92 height 16
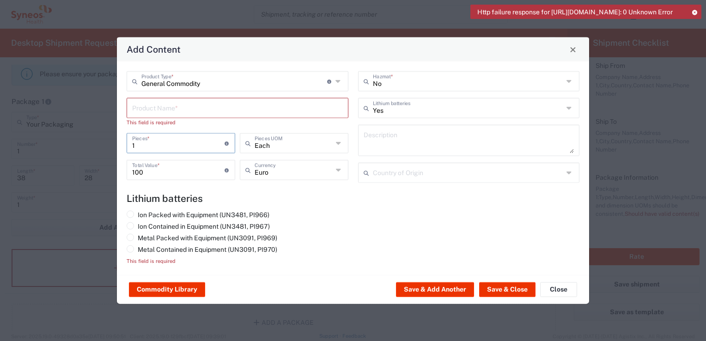
type input "1"
click at [217, 110] on input "text" at bounding box center [237, 107] width 211 height 16
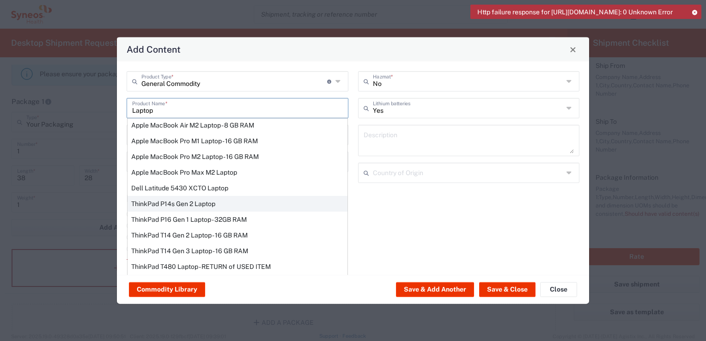
scroll to position [67, 0]
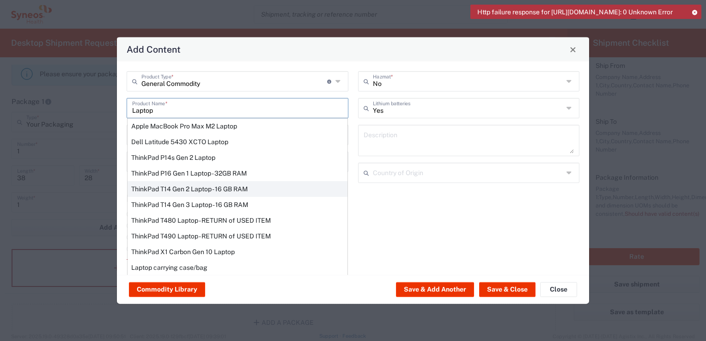
click at [206, 185] on div "ThinkPad T14 Gen 2 Laptop - 16 GB RAM" at bounding box center [237, 189] width 220 height 16
type input "ThinkPad T14 Gen 2 Laptop - 16 GB RAM"
type input "US Dollar"
type textarea "Intel Core i7-1156G7 vProÂ® Processor - 14"- 16 GB RAM - 512 GB SSD"
type input "[GEOGRAPHIC_DATA]"
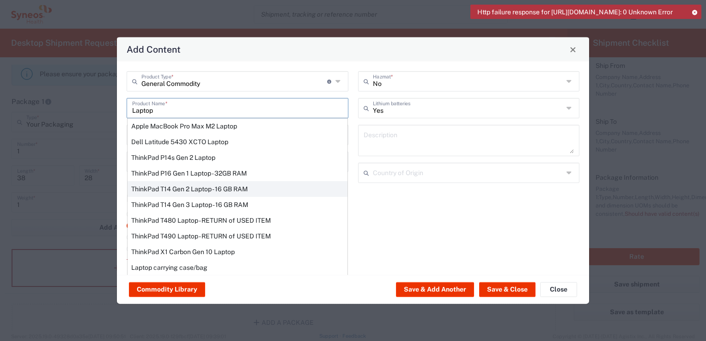
type input "Yes"
radio input "true"
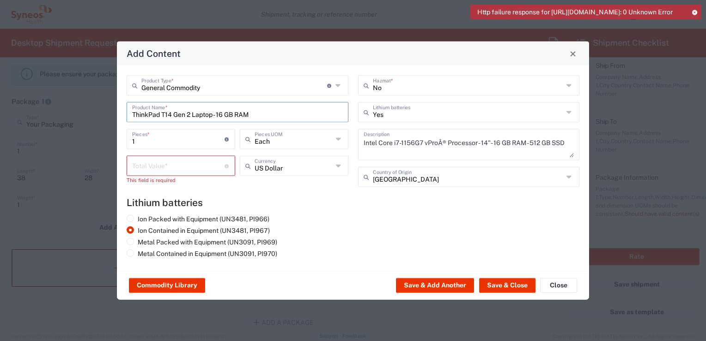
click at [200, 166] on input "number" at bounding box center [178, 165] width 92 height 16
type input "1"
type input "300"
click at [512, 286] on button "Save & Close" at bounding box center [507, 285] width 56 height 15
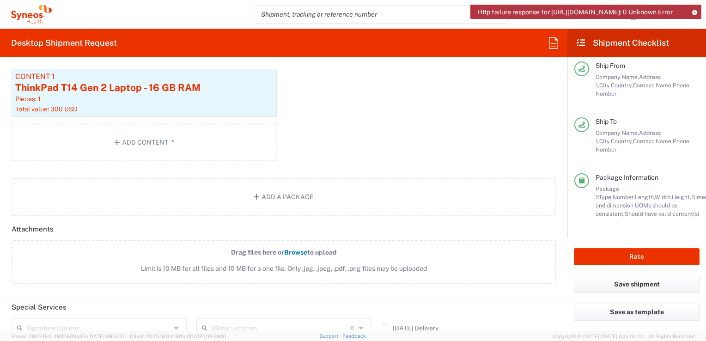
scroll to position [1079, 0]
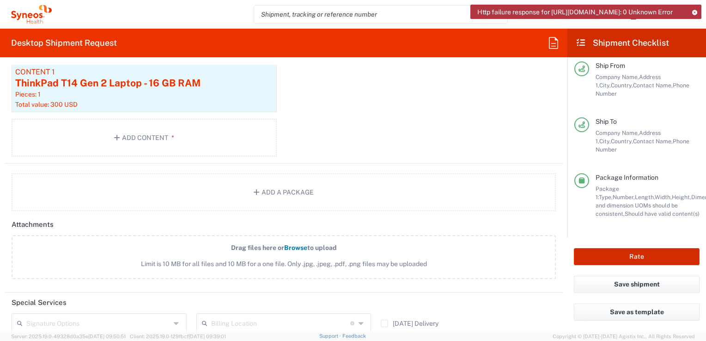
click at [646, 257] on button "Rate" at bounding box center [637, 256] width 126 height 17
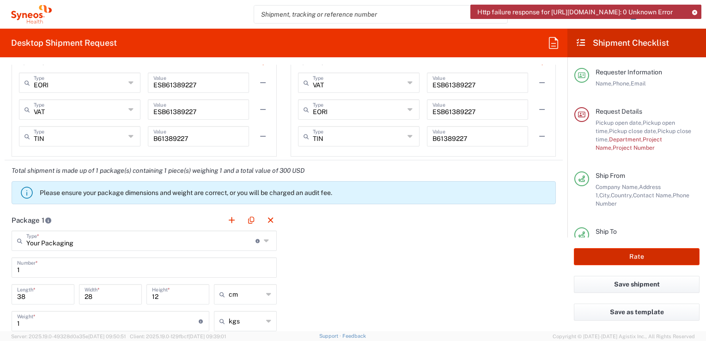
scroll to position [756, 0]
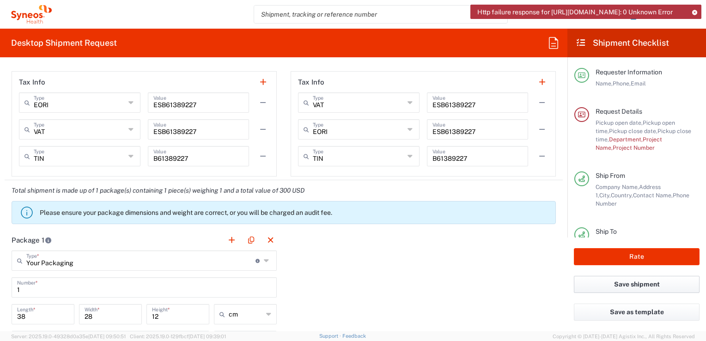
click at [629, 287] on button "Save shipment" at bounding box center [637, 284] width 126 height 17
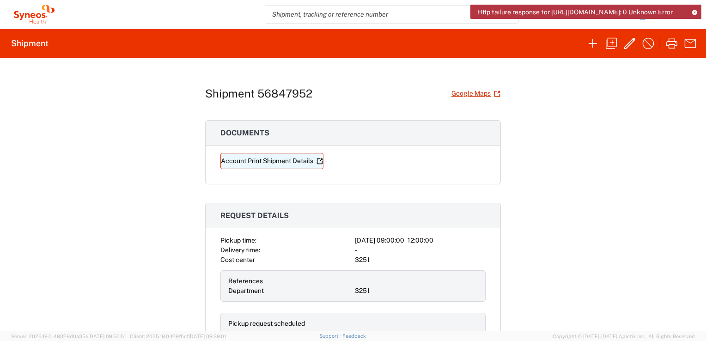
click at [266, 163] on link "Account Print Shipment Details" at bounding box center [271, 161] width 103 height 16
